Goal: Check status: Check status

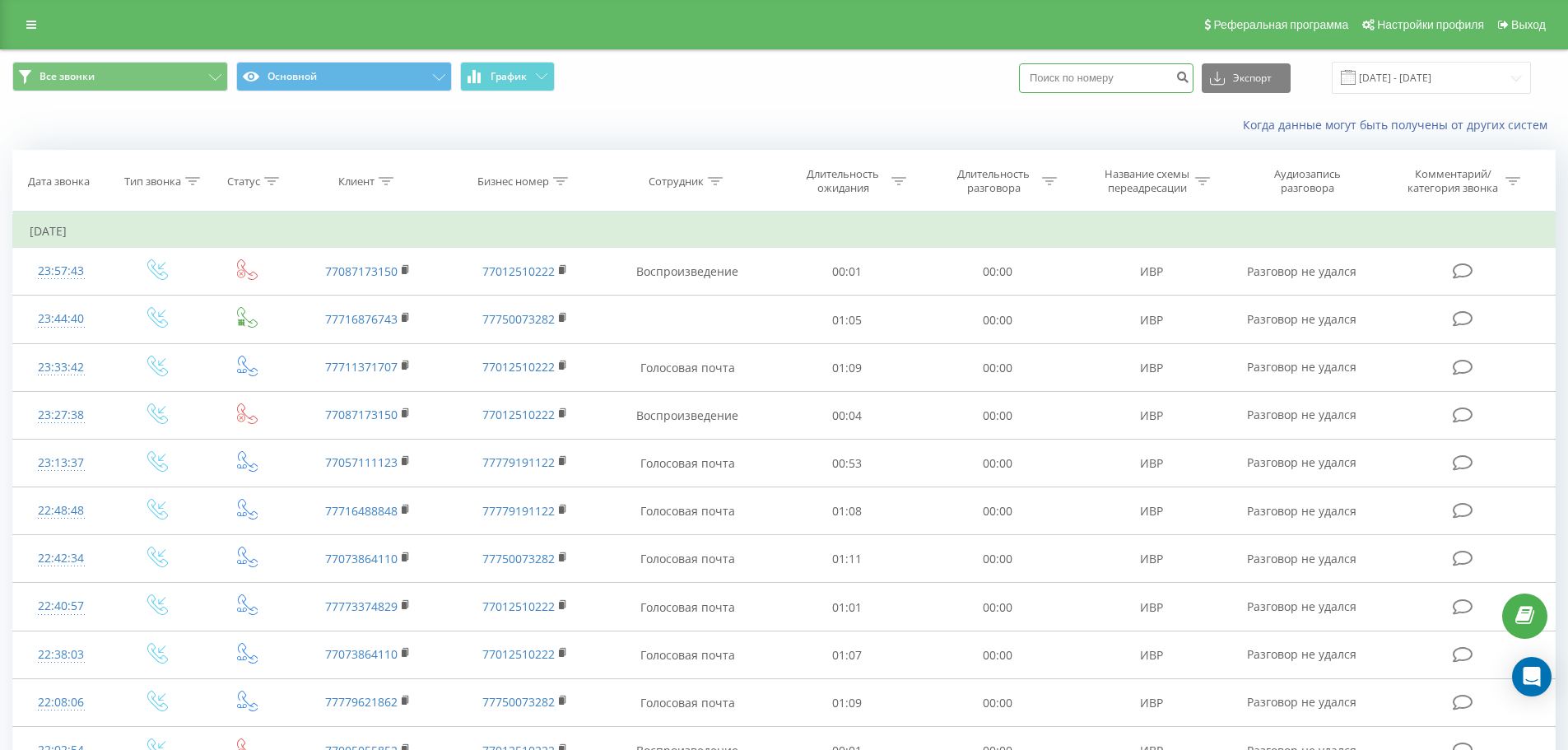
click at [1116, 77] on input at bounding box center [1106, 78] width 174 height 30
paste input "77072449601"
click at [1133, 66] on input "7707244960177072449601" at bounding box center [1106, 78] width 174 height 30
paste input
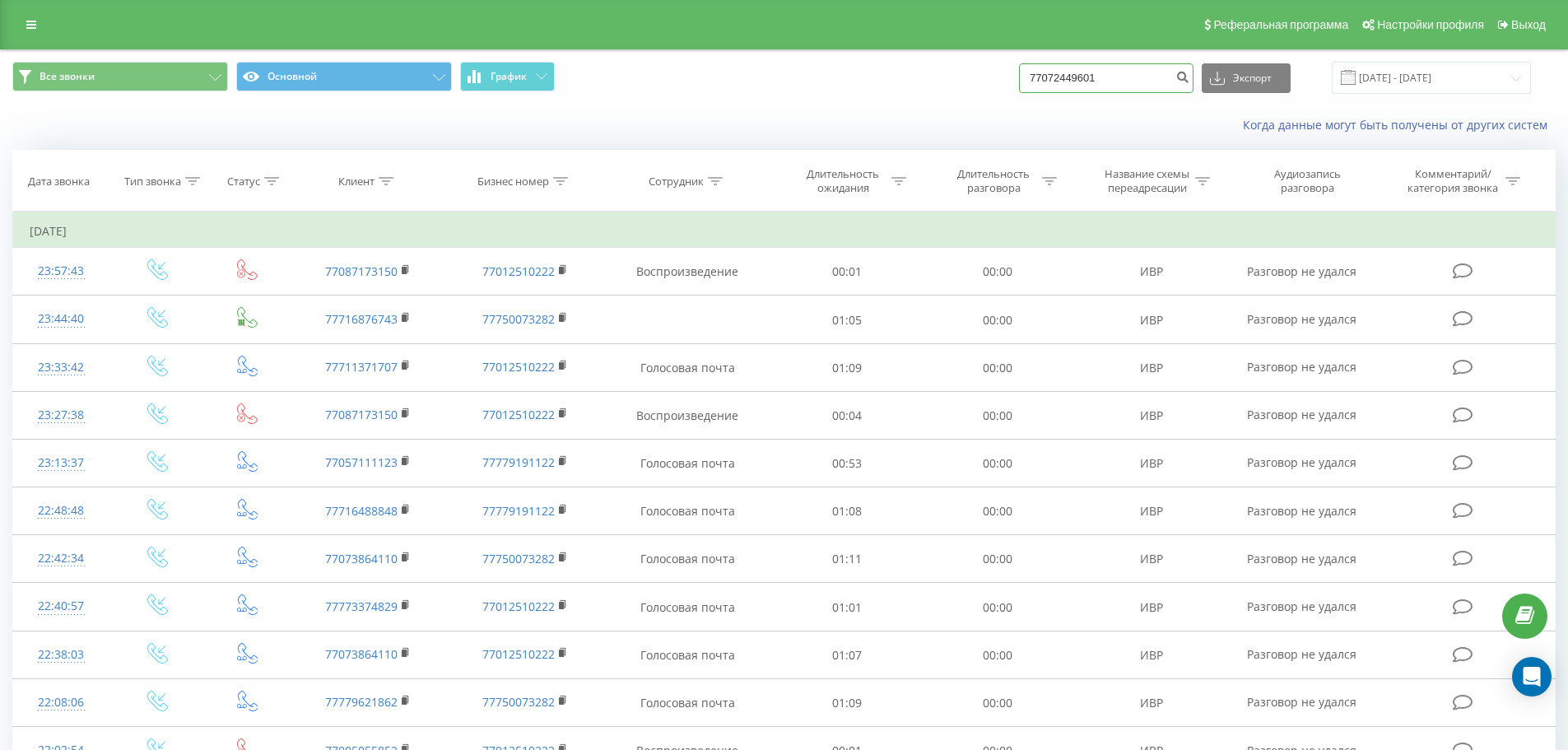
type input "77072449601"
